Goal: Task Accomplishment & Management: Manage account settings

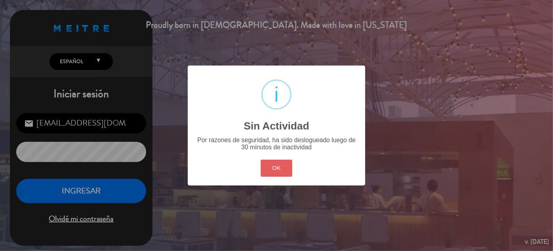
click at [273, 171] on button "OK" at bounding box center [277, 167] width 32 height 17
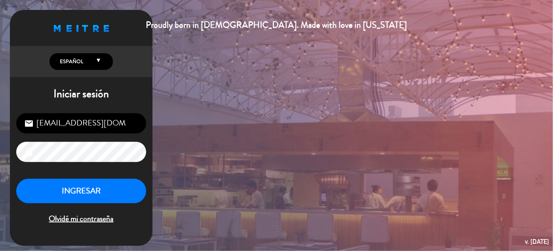
click at [80, 204] on div "INGRESAR Olvidé mi contraseña" at bounding box center [81, 201] width 130 height 47
click at [82, 193] on button "INGRESAR" at bounding box center [81, 190] width 130 height 25
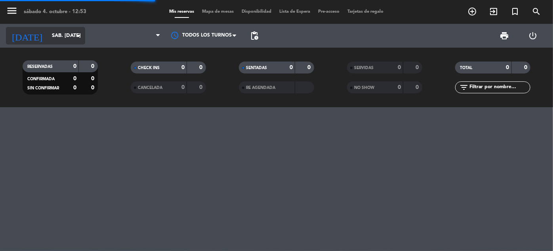
click at [62, 31] on input "sáb. [DATE]" at bounding box center [82, 36] width 68 height 14
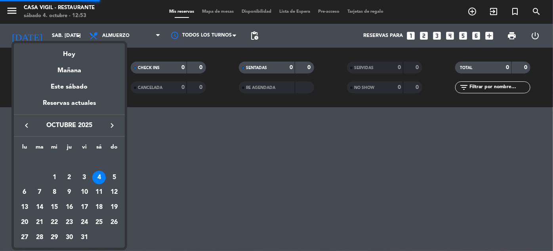
click at [112, 123] on icon "keyboard_arrow_right" at bounding box center [112, 126] width 10 height 10
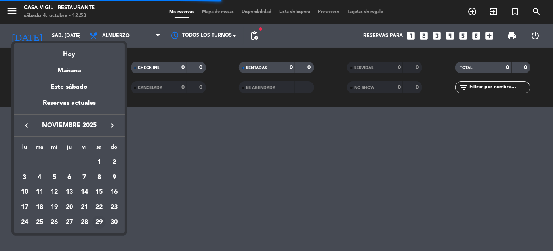
click at [99, 220] on div "29" at bounding box center [98, 221] width 13 height 13
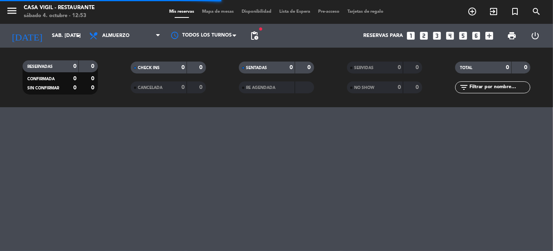
type input "sáb. [DATE]"
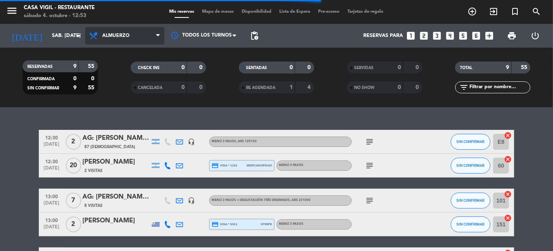
click at [114, 34] on span "Almuerzo" at bounding box center [115, 36] width 27 height 6
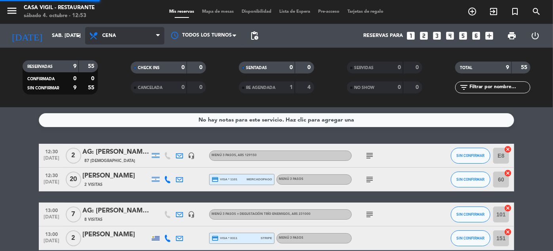
click at [112, 85] on div "menu Casa [PERSON_NAME] - Restaurante sábado 4. octubre - 12:53 Mis reservas Ma…" at bounding box center [276, 53] width 553 height 107
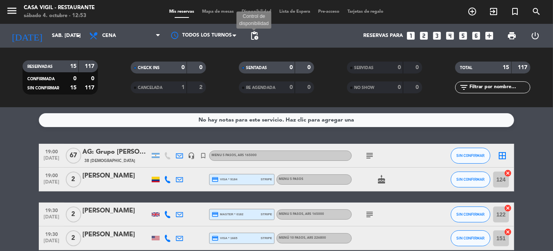
click at [258, 33] on span "pending_actions" at bounding box center [255, 36] width 10 height 10
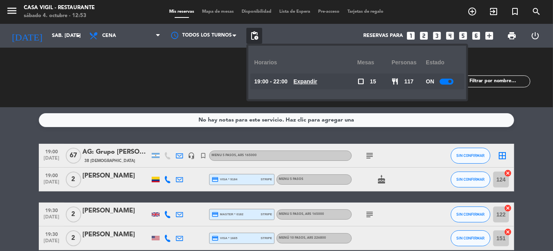
click at [449, 80] on div at bounding box center [447, 81] width 14 height 6
click at [216, 76] on div "CHECK INS 0 0" at bounding box center [168, 77] width 108 height 8
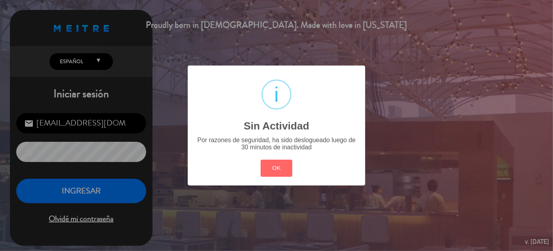
click at [79, 191] on div "? ! i Sin Actividad × Por razones de seguridad, ha sido deslogueado luego de 30…" at bounding box center [276, 125] width 553 height 251
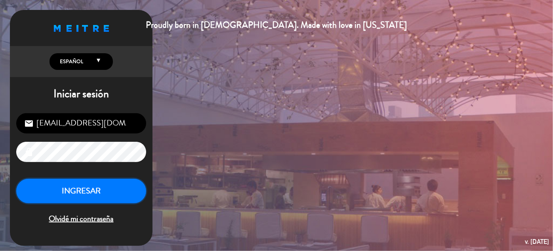
drag, startPoint x: 108, startPoint y: 194, endPoint x: 102, endPoint y: 191, distance: 6.2
click at [105, 192] on button "INGRESAR" at bounding box center [81, 190] width 130 height 25
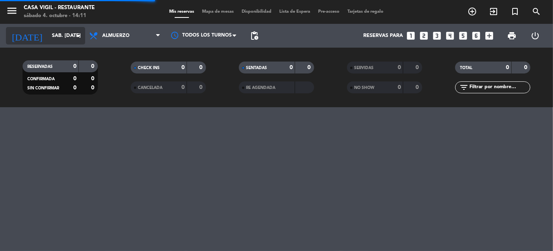
click at [55, 38] on input "sáb. [DATE]" at bounding box center [82, 36] width 68 height 14
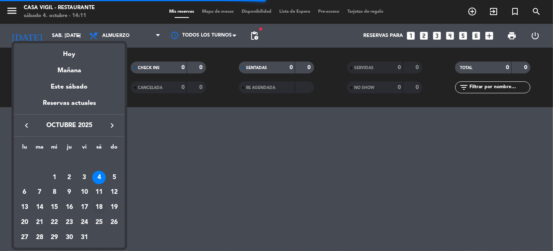
click at [103, 207] on div "18" at bounding box center [98, 206] width 13 height 13
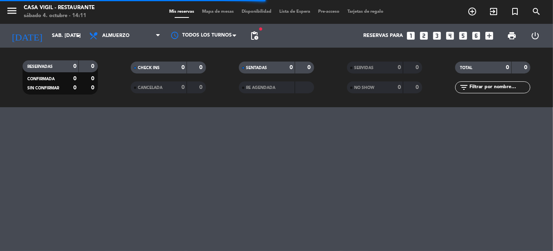
type input "sáb. [DATE]"
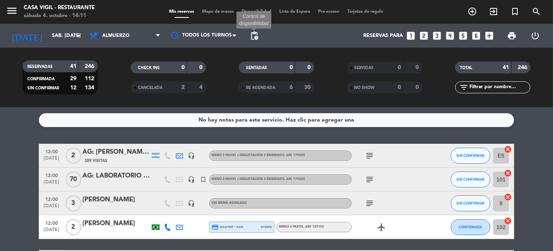
click at [256, 36] on span "pending_actions" at bounding box center [255, 36] width 10 height 10
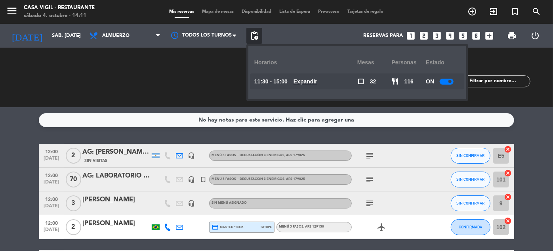
click at [519, 103] on div "RESERVADAS 41 246 CONFIRMADA 29 112 SIN CONFIRMAR 12 134 CHECK INS 0 0 CANCELAD…" at bounding box center [276, 77] width 553 height 59
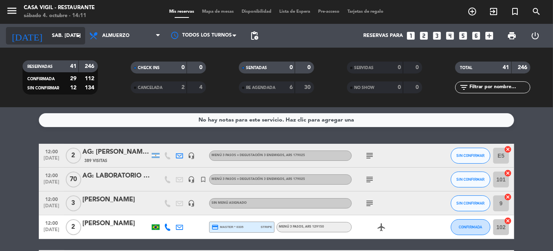
click at [48, 35] on input "sáb. [DATE]" at bounding box center [82, 36] width 68 height 14
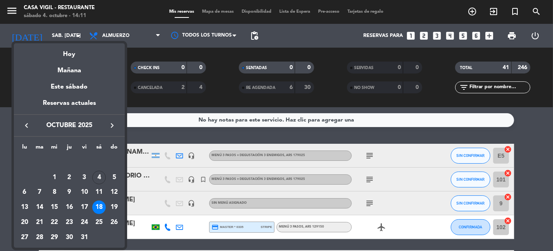
click at [92, 201] on td "18" at bounding box center [99, 206] width 15 height 15
